Goal: Transaction & Acquisition: Purchase product/service

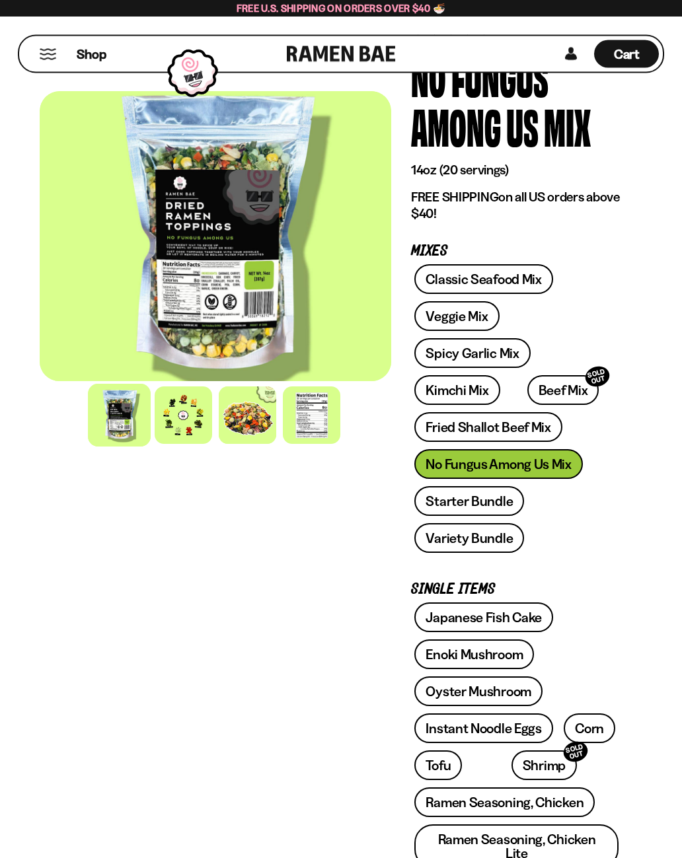
scroll to position [87, 0]
click at [560, 429] on div "Classic Seafood Mix Veggie Mix Spicy Garlic Mix Kimchi Mix Beef Mix SOLD OUT" at bounding box center [516, 412] width 211 height 296
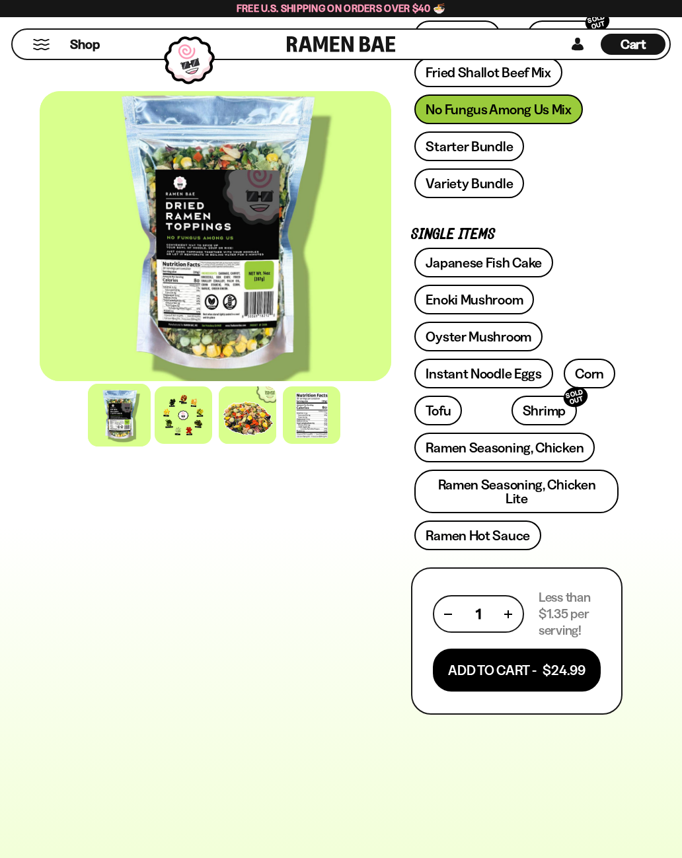
scroll to position [441, 0]
click at [521, 649] on button "Add To Cart - $24.99" at bounding box center [517, 670] width 168 height 43
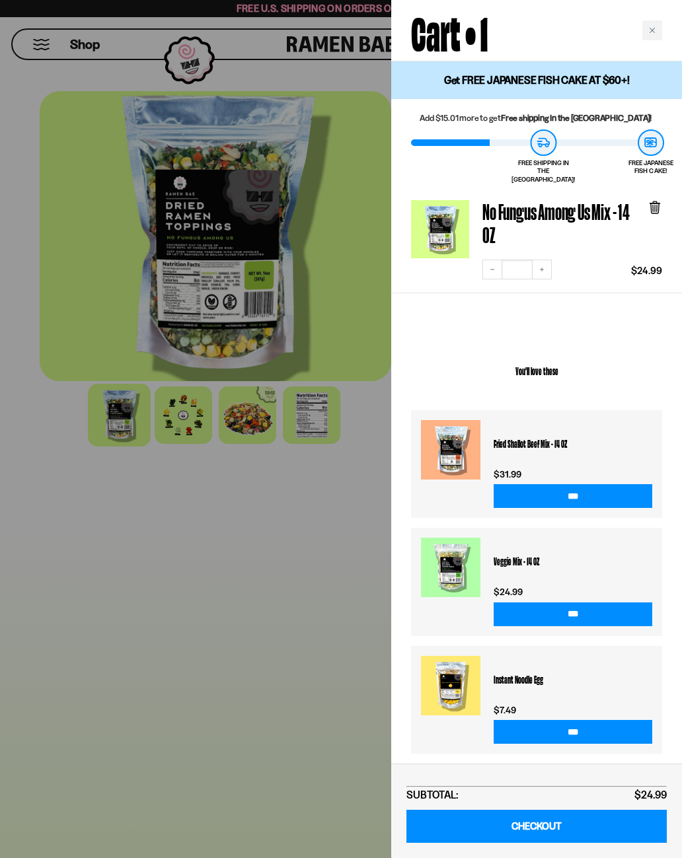
click at [544, 832] on link "CHECKOUT" at bounding box center [536, 827] width 260 height 34
click at [654, 203] on icon at bounding box center [655, 208] width 8 height 10
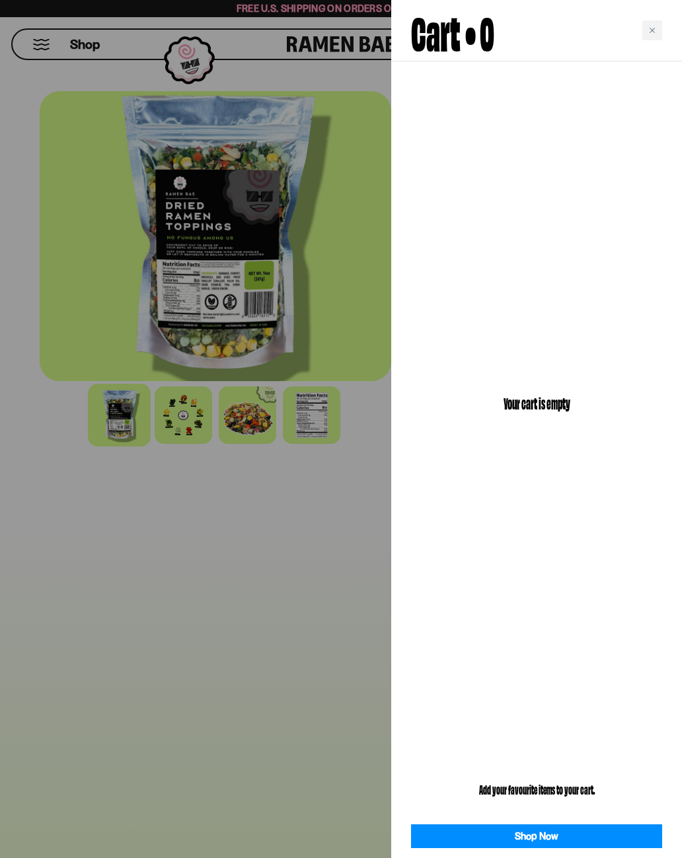
click at [655, 24] on div "Close cart" at bounding box center [652, 30] width 20 height 20
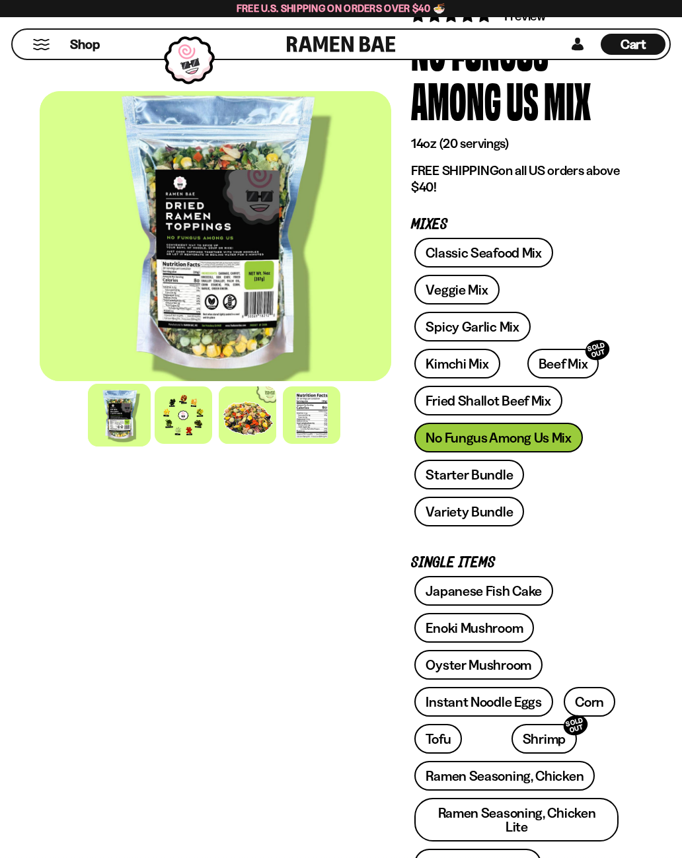
scroll to position [0, 0]
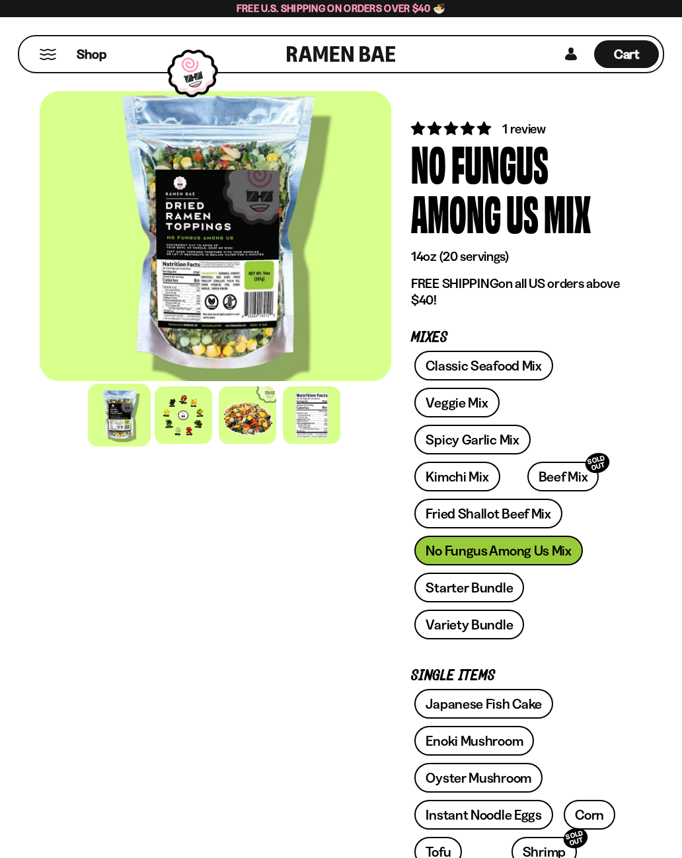
click at [50, 35] on div "Shop Cart D0381C2F-513E-4F90-8A41-6F0A75DCBAAA" at bounding box center [341, 54] width 646 height 38
click at [29, 57] on div "Shop" at bounding box center [155, 54] width 264 height 36
click at [44, 57] on button "Mobile Menu Trigger" at bounding box center [48, 54] width 18 height 11
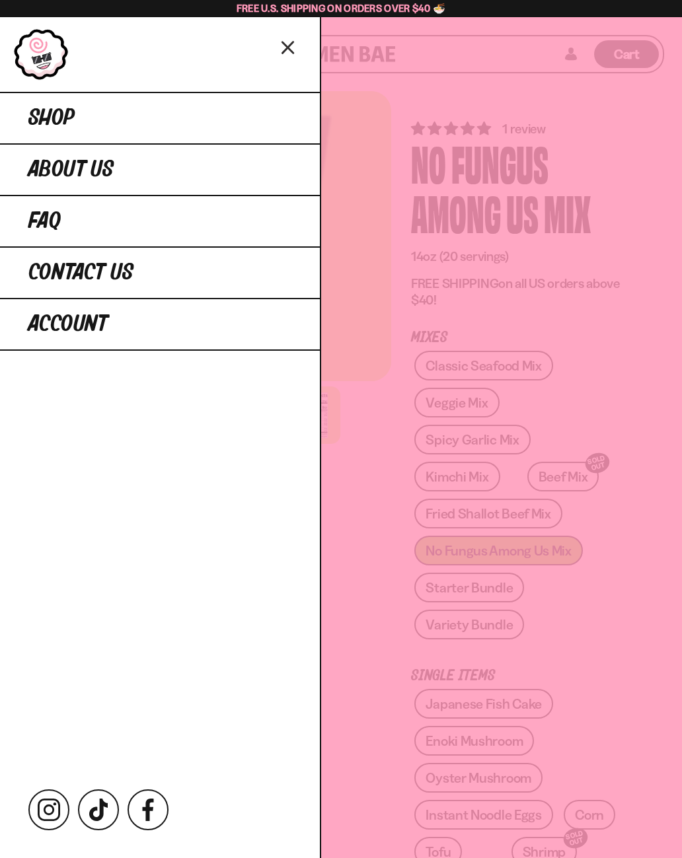
click at [42, 116] on span "Shop" at bounding box center [51, 118] width 46 height 24
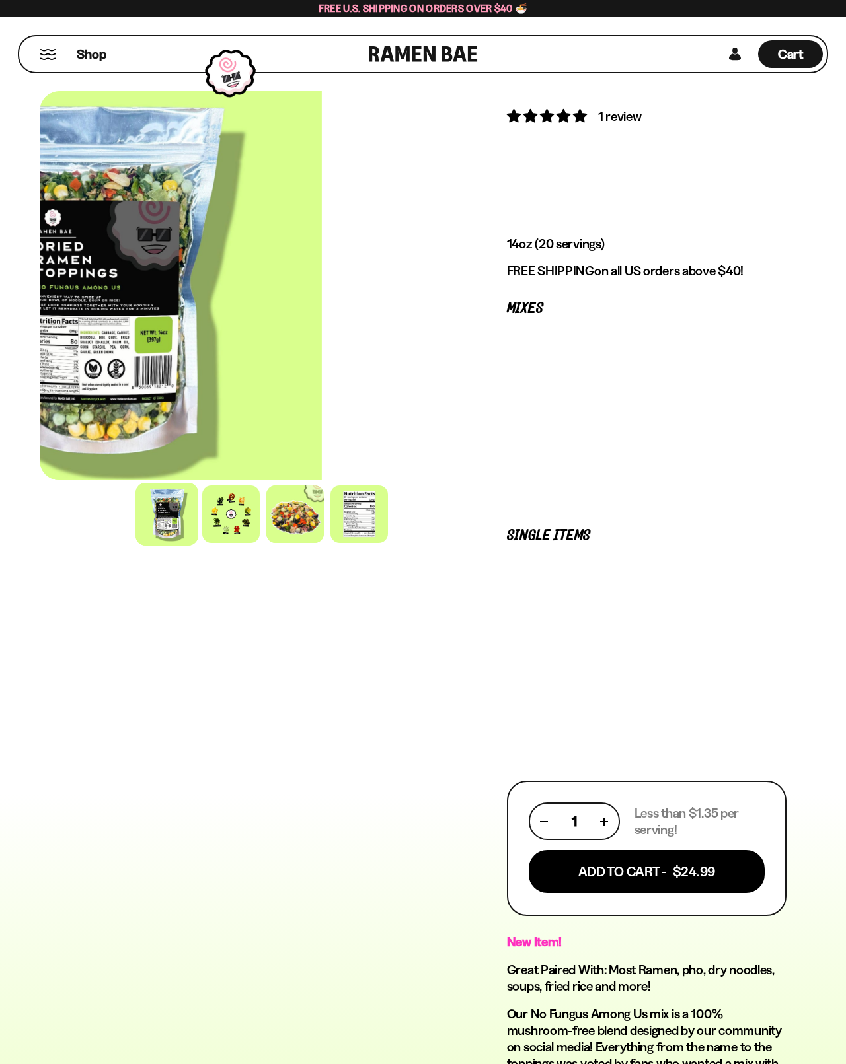
scroll to position [13, 0]
